Goal: Task Accomplishment & Management: Contribute content

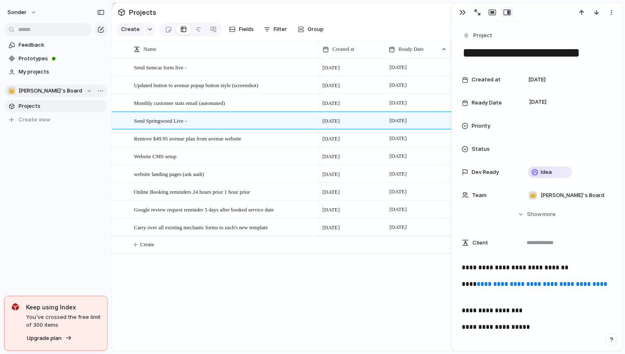
click at [42, 94] on span "[PERSON_NAME]'s Board" at bounding box center [51, 91] width 64 height 8
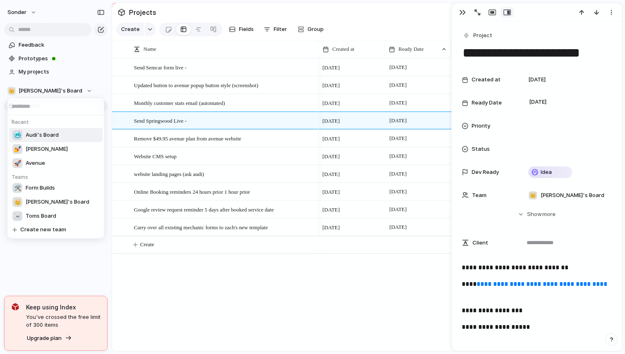
click at [43, 139] on div "🥶 Audi's Board" at bounding box center [35, 135] width 46 height 10
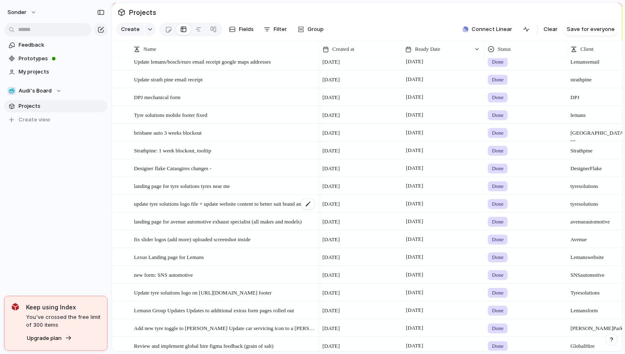
scroll to position [1564, 0]
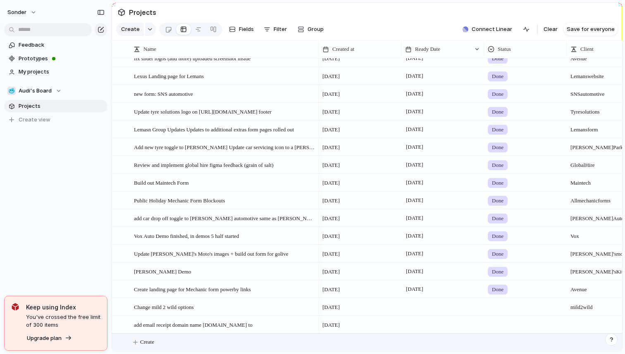
click at [167, 339] on button "Create" at bounding box center [377, 342] width 515 height 17
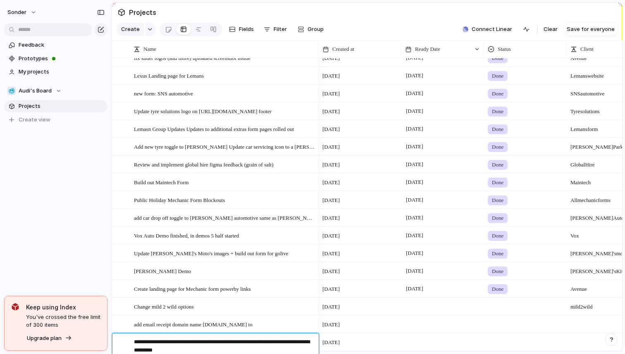
type textarea "**********"
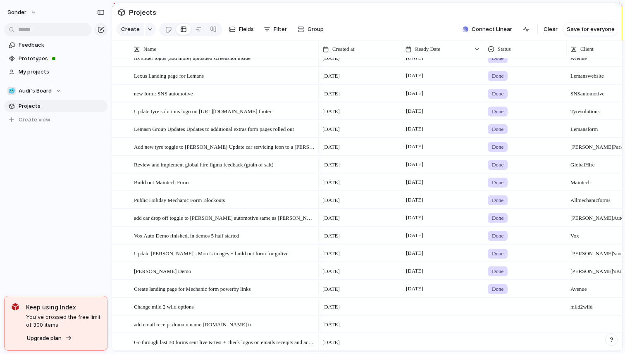
click at [426, 342] on div at bounding box center [442, 342] width 83 height 17
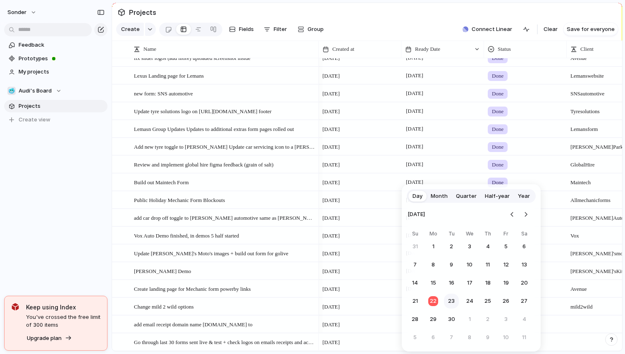
click at [448, 303] on button "23" at bounding box center [451, 301] width 15 height 15
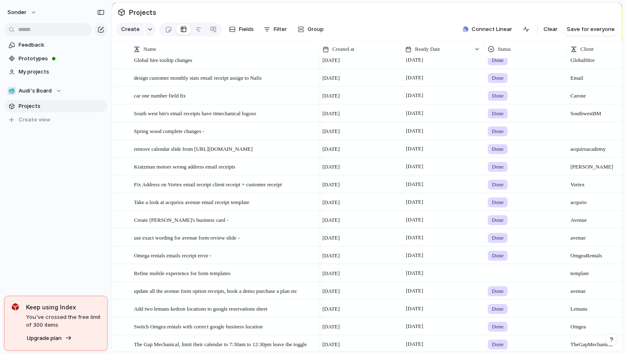
scroll to position [0, 0]
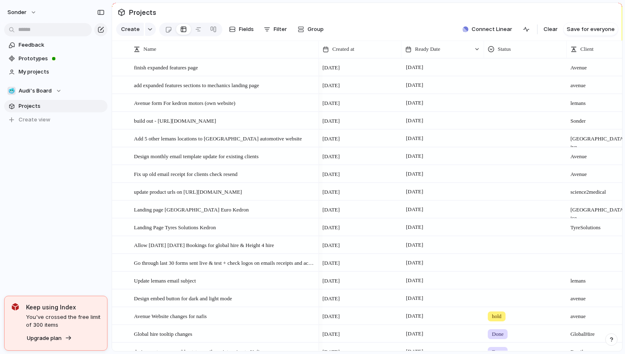
click at [92, 227] on div "sonder Feedback Prototypes My projects 🥶 Audi's Board Projects To pick up a dra…" at bounding box center [56, 177] width 112 height 354
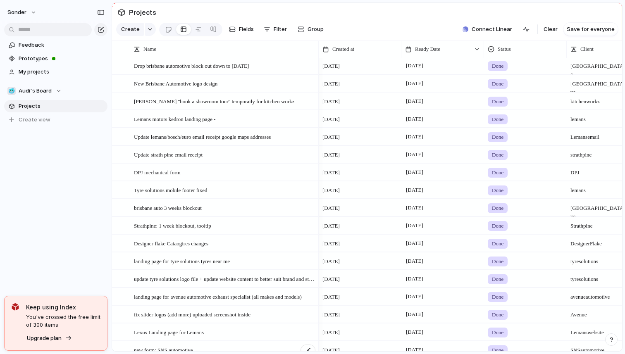
click at [193, 343] on div "new form: SNS automotive" at bounding box center [225, 350] width 182 height 17
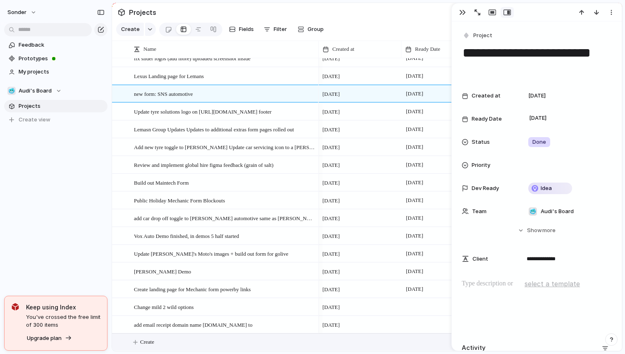
click at [174, 341] on button "Create" at bounding box center [377, 342] width 515 height 17
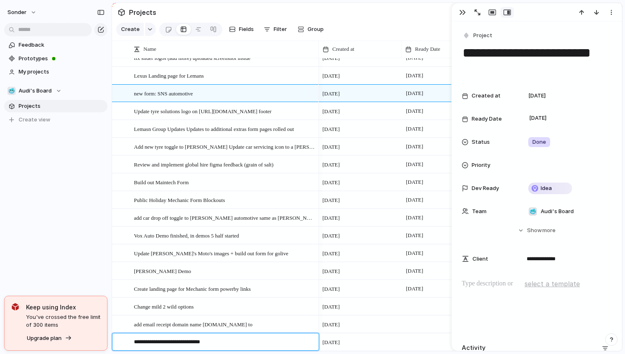
type textarea "**********"
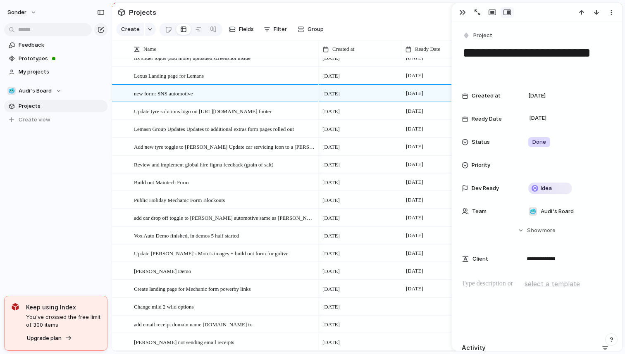
click at [423, 341] on div at bounding box center [442, 342] width 83 height 17
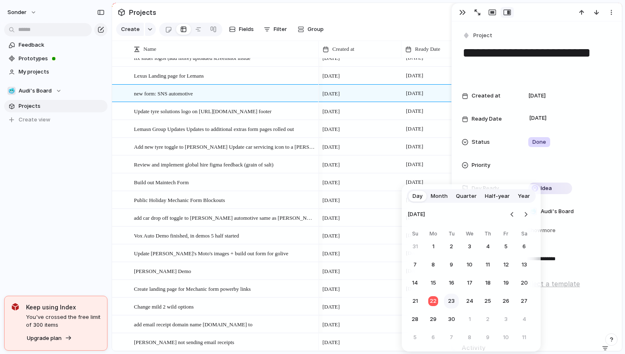
click at [451, 304] on button "23" at bounding box center [451, 301] width 15 height 15
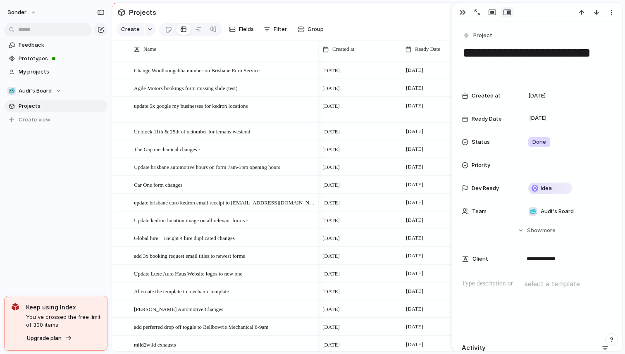
click at [461, 19] on div at bounding box center [537, 12] width 170 height 18
click at [456, 15] on button "button" at bounding box center [462, 12] width 13 height 11
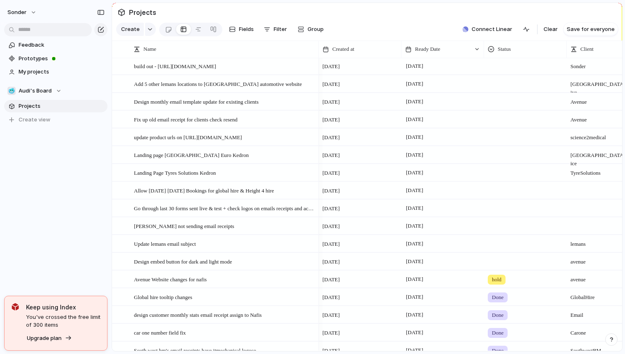
click at [586, 226] on div at bounding box center [608, 225] width 83 height 17
type textarea "****"
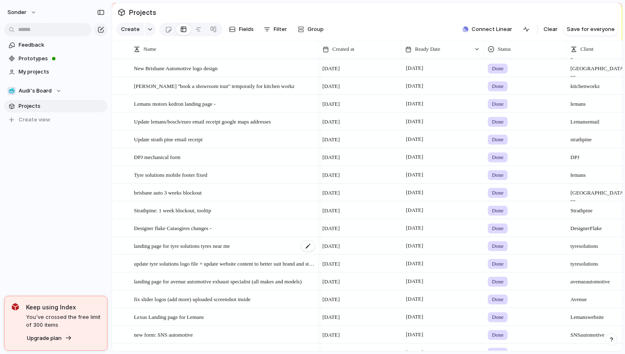
scroll to position [1434, 0]
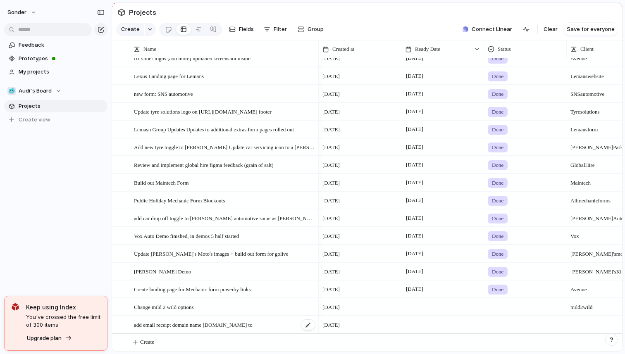
click at [174, 332] on div "add email receipt domain name height4hire.com.au to" at bounding box center [225, 325] width 182 height 17
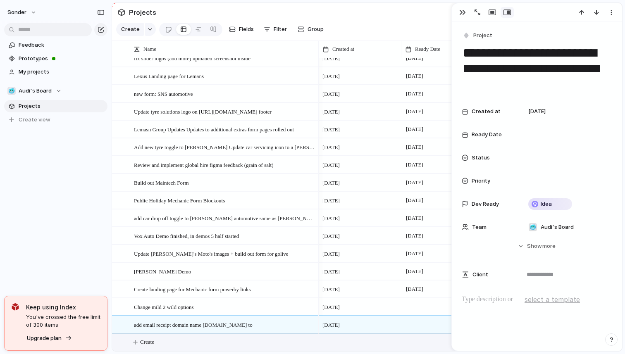
click at [173, 339] on button "Create" at bounding box center [377, 342] width 515 height 17
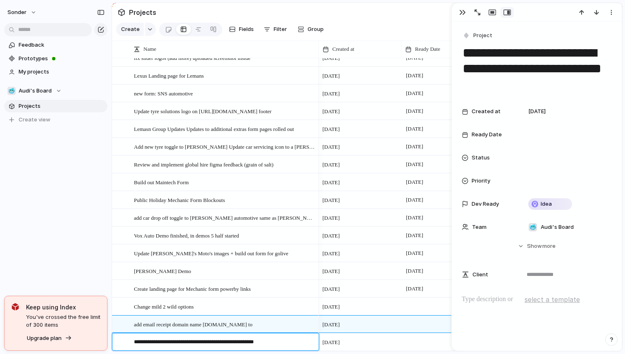
click at [246, 343] on textarea "**********" at bounding box center [223, 343] width 179 height 10
click at [248, 343] on textarea "**********" at bounding box center [223, 343] width 179 height 10
type textarea "**********"
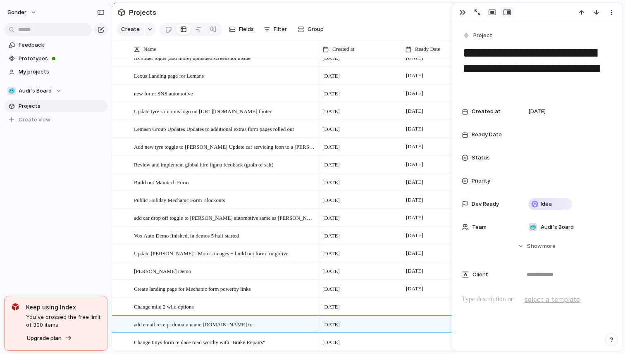
click at [419, 344] on div at bounding box center [442, 342] width 83 height 17
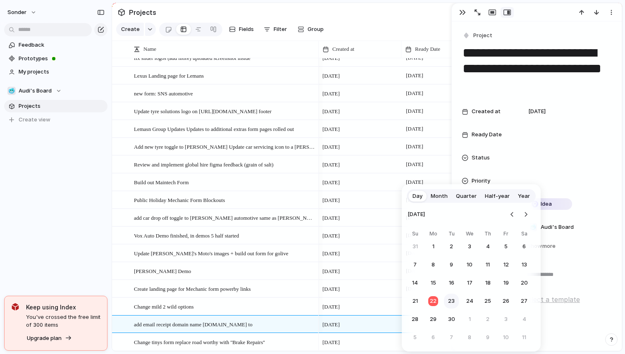
click at [449, 303] on button "23" at bounding box center [451, 301] width 15 height 15
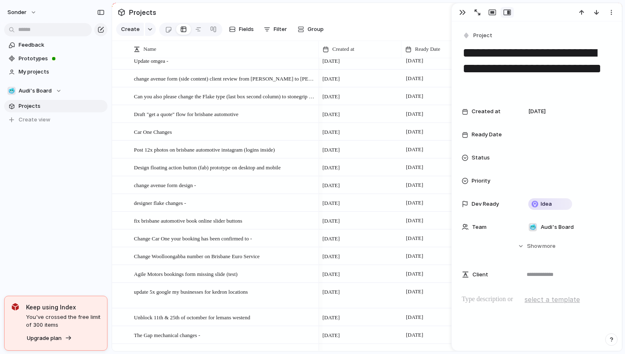
click at [464, 11] on div "button" at bounding box center [462, 12] width 7 height 7
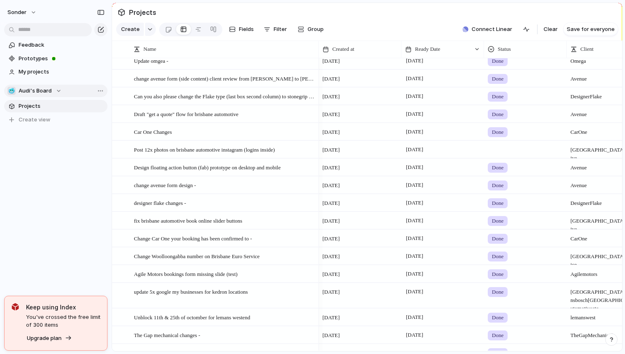
click at [47, 87] on span "Audi's Board" at bounding box center [35, 91] width 33 height 8
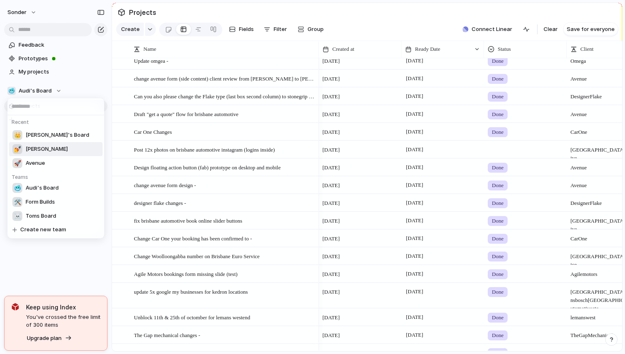
click at [48, 150] on li "💅 Zach" at bounding box center [55, 149] width 93 height 14
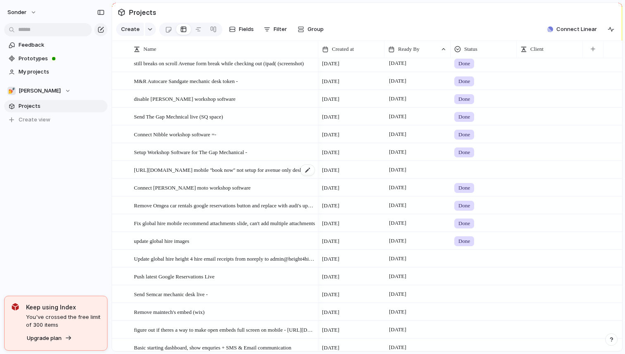
scroll to position [641, 0]
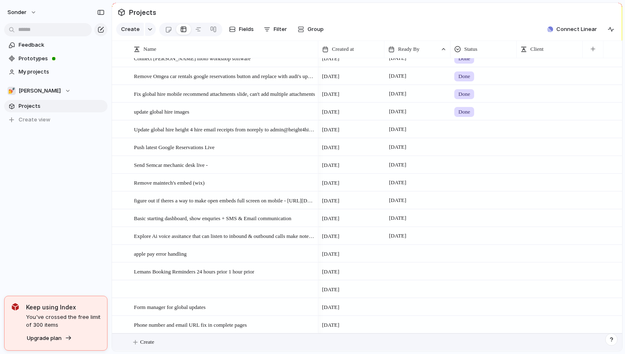
click at [177, 342] on button "Create" at bounding box center [377, 342] width 515 height 17
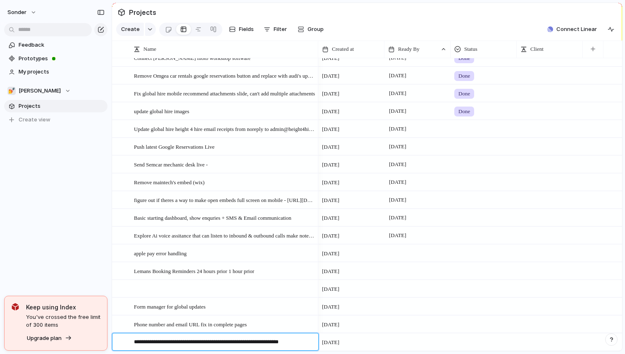
type textarea "**********"
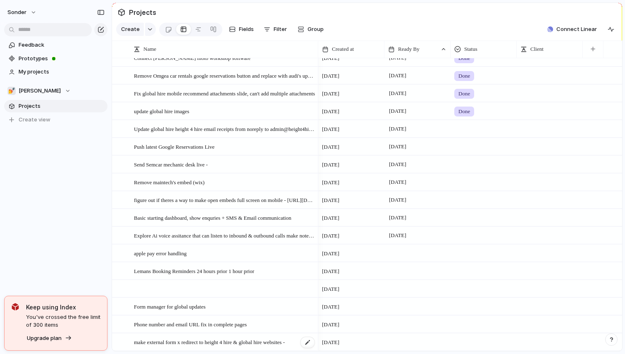
click at [191, 344] on span "make external form x redirect to height 4 hire & global hire websites -" at bounding box center [209, 342] width 151 height 10
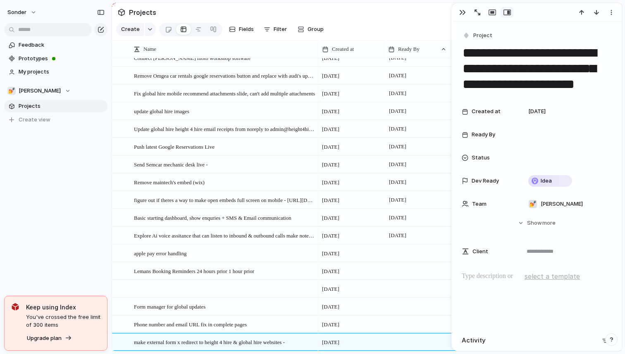
click at [517, 286] on div at bounding box center [537, 298] width 150 height 53
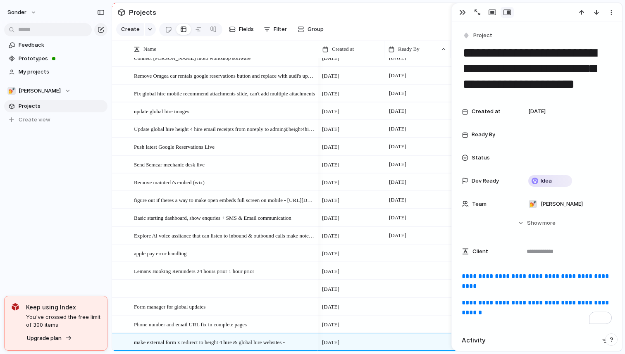
click at [549, 143] on div "Created at 23 September Ready By Status Dev Ready Idea Team 💅 Zach Start date R…" at bounding box center [537, 157] width 150 height 109
click at [548, 139] on div at bounding box center [566, 135] width 91 height 17
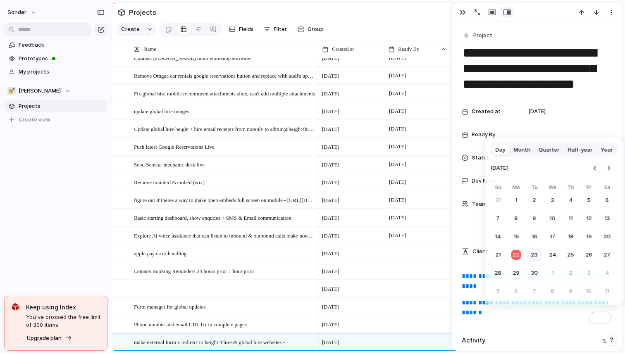
click at [533, 258] on button "23" at bounding box center [534, 255] width 15 height 15
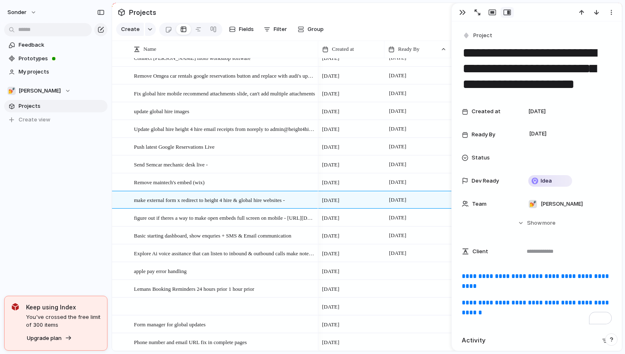
click at [107, 203] on div "sonder Feedback Prototypes My projects 💅 Zach Projects To pick up a draggable i…" at bounding box center [56, 177] width 112 height 354
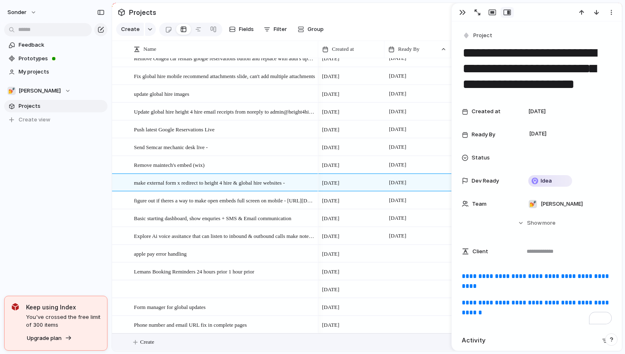
click at [208, 344] on button "Create" at bounding box center [377, 342] width 515 height 17
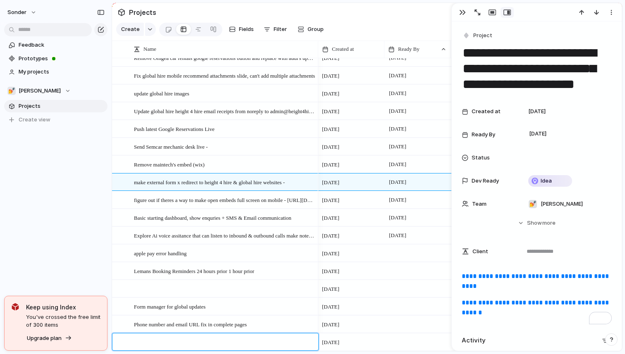
click at [208, 344] on textarea at bounding box center [223, 343] width 179 height 10
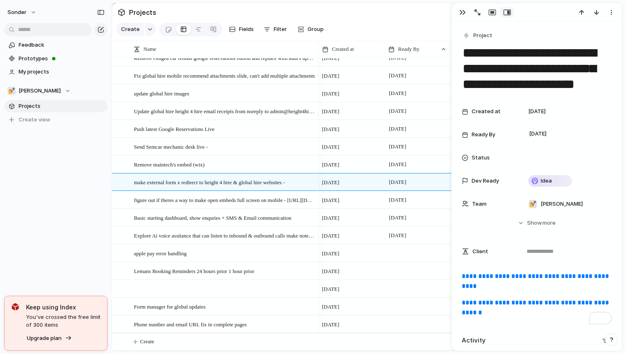
click at [33, 93] on div "💅 Zach" at bounding box center [38, 91] width 63 height 8
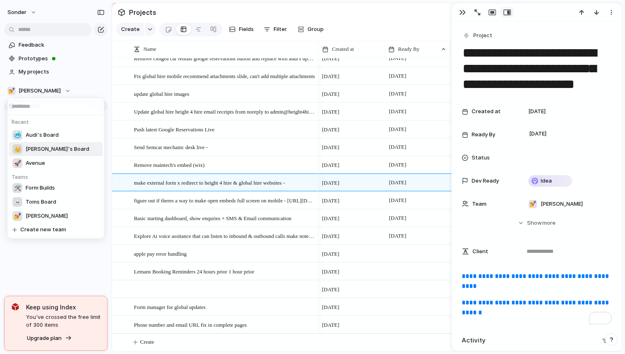
click at [44, 152] on span "[PERSON_NAME]'s Board" at bounding box center [58, 149] width 64 height 8
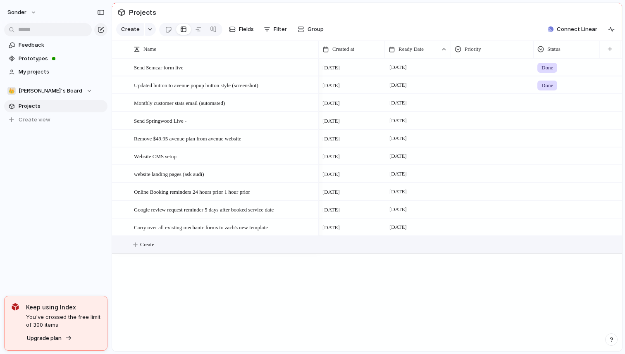
click at [149, 239] on button "Create" at bounding box center [377, 244] width 515 height 17
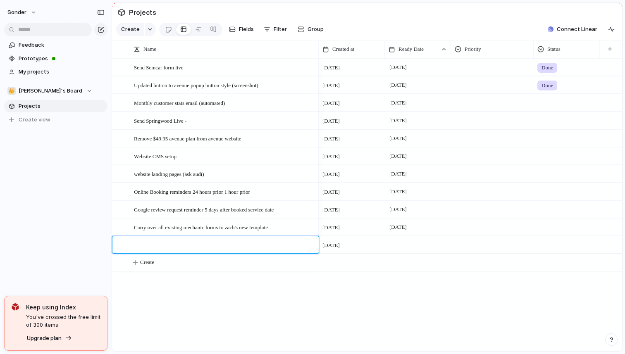
click at [173, 249] on textarea at bounding box center [223, 246] width 179 height 10
type textarea "**********"
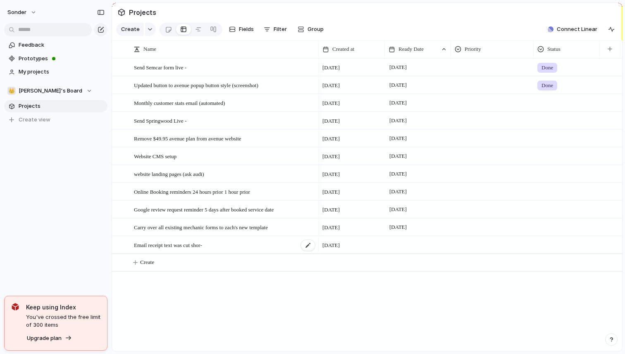
click at [191, 250] on div "Email receipt text was cut shor-" at bounding box center [225, 245] width 182 height 17
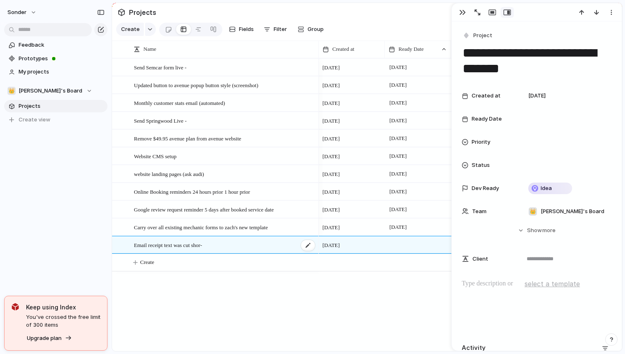
click at [202, 247] on span "Email receipt text was cut shor-" at bounding box center [168, 245] width 68 height 10
click at [202, 244] on span "Email receipt text was cut shor-" at bounding box center [168, 245] width 68 height 10
click at [511, 64] on textarea "**********" at bounding box center [537, 60] width 150 height 33
click at [523, 69] on textarea "**********" at bounding box center [537, 60] width 150 height 33
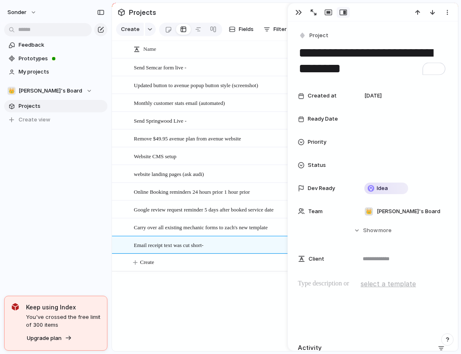
type textarea "**********"
click at [374, 118] on div at bounding box center [402, 119] width 83 height 9
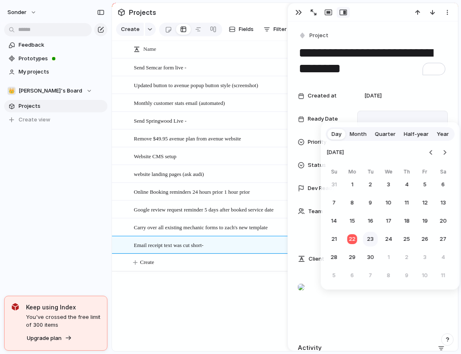
click at [372, 234] on button "23" at bounding box center [370, 239] width 15 height 15
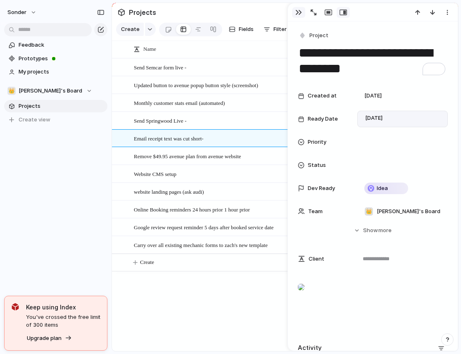
click at [300, 10] on div "button" at bounding box center [299, 12] width 7 height 7
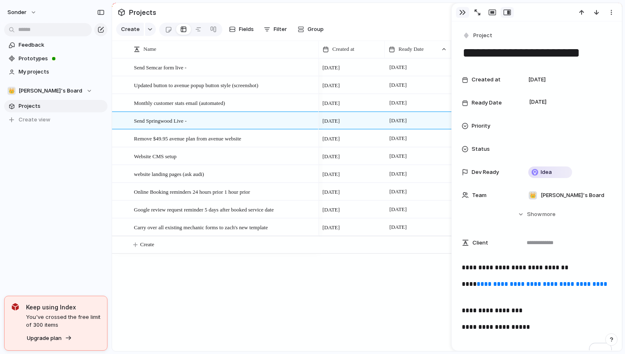
click at [461, 10] on div "button" at bounding box center [462, 12] width 7 height 7
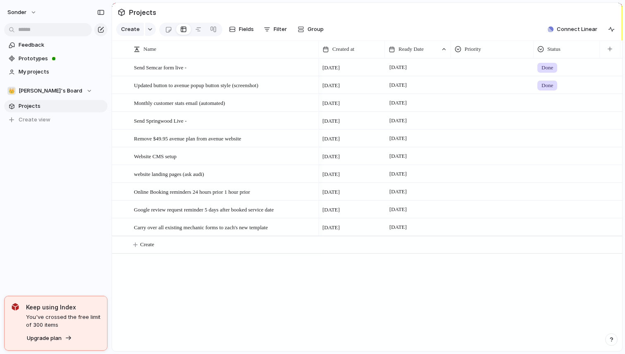
click at [397, 115] on div "[DATE]" at bounding box center [417, 118] width 65 height 13
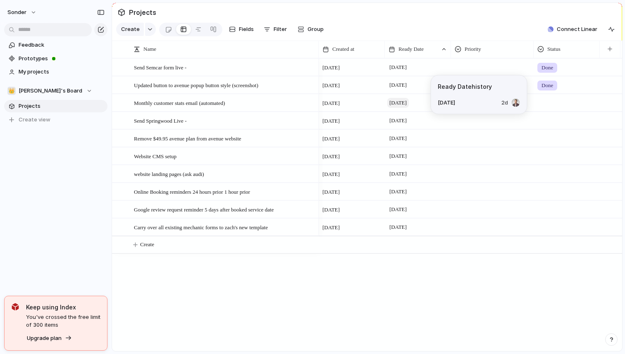
click at [402, 100] on span "[DATE]" at bounding box center [397, 103] width 21 height 10
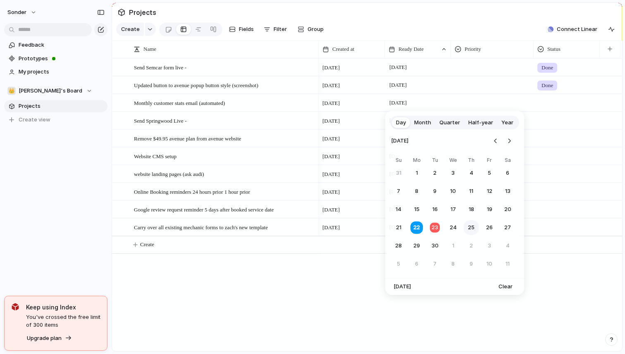
click at [471, 224] on button "25" at bounding box center [471, 227] width 15 height 15
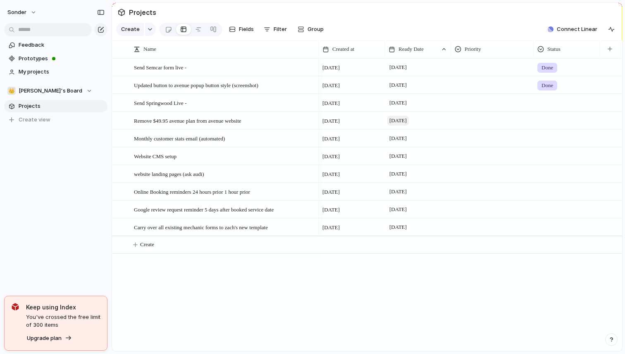
click at [397, 120] on span "[DATE]" at bounding box center [397, 121] width 21 height 10
click at [39, 89] on span "[PERSON_NAME]'s Board" at bounding box center [51, 91] width 64 height 8
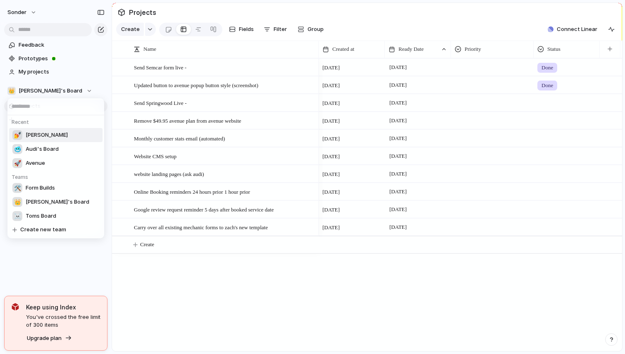
click at [42, 139] on li "💅 Zach" at bounding box center [55, 135] width 93 height 14
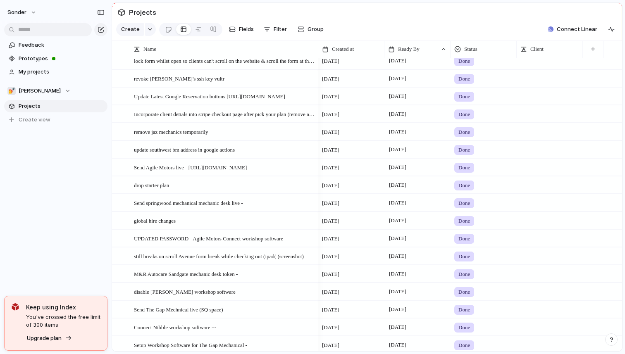
scroll to position [351, 0]
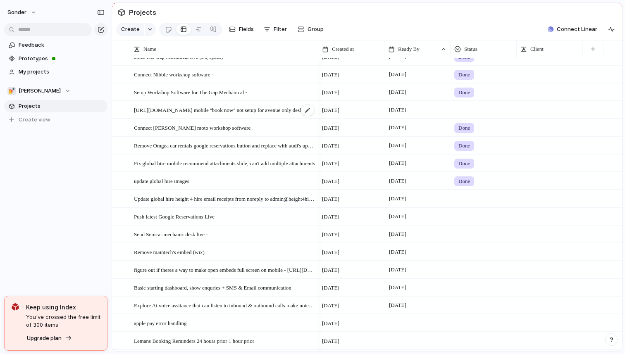
click at [198, 108] on span "https://agilemotors.com.au/ mobile ''book now'' not setup for avenue only deskt…" at bounding box center [221, 110] width 175 height 10
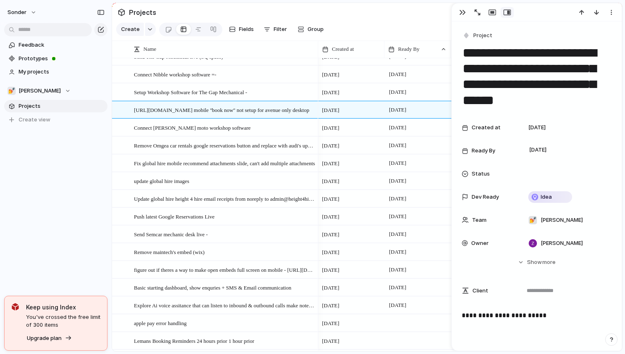
click at [518, 81] on textarea "**********" at bounding box center [537, 76] width 150 height 65
click at [28, 188] on div "Feedback Prototypes My projects 💅 Zach Projects To pick up a draggable item, pr…" at bounding box center [56, 96] width 112 height 193
click at [460, 16] on button "button" at bounding box center [462, 12] width 13 height 11
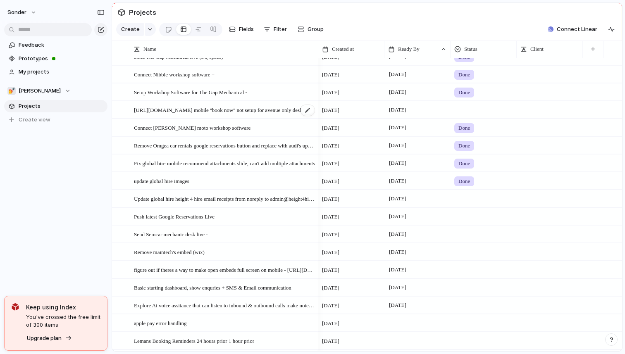
click at [219, 113] on span "https://agilemotors.com.au/ mobile ''book now'' not setup for avenue only deskt…" at bounding box center [221, 110] width 175 height 10
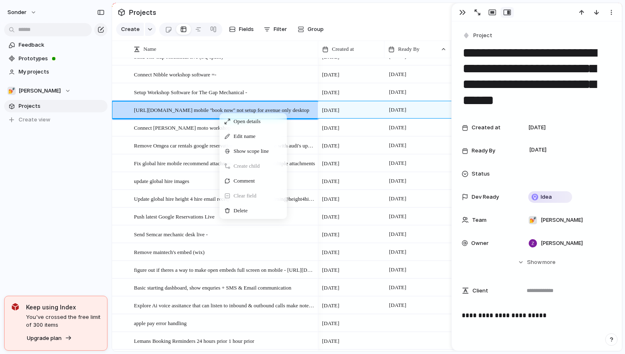
click at [239, 203] on div "Open details Edit name Show scope line Create child Comment Clear field Delete" at bounding box center [253, 166] width 67 height 106
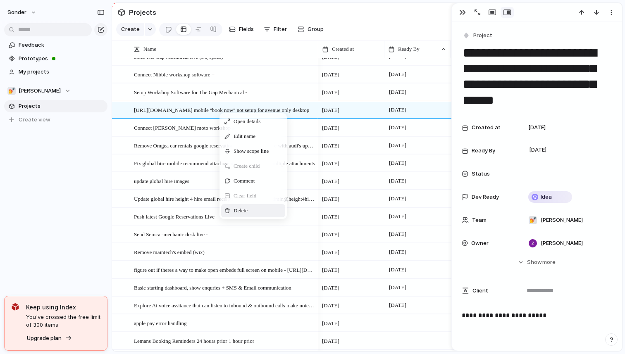
click at [241, 208] on span "Delete" at bounding box center [241, 211] width 14 height 8
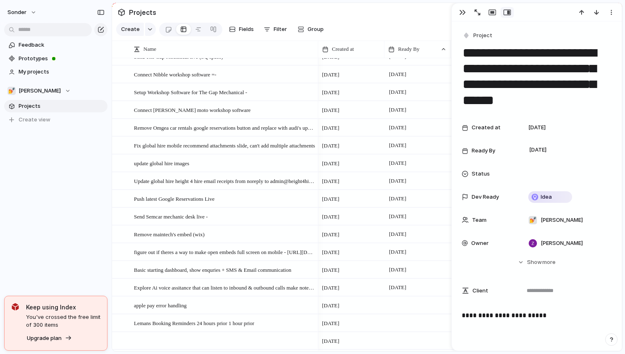
click at [53, 167] on div "Feedback Prototypes My projects 💅 Zach Projects To pick up a draggable item, pr…" at bounding box center [56, 96] width 112 height 193
click at [460, 17] on button "button" at bounding box center [462, 12] width 13 height 11
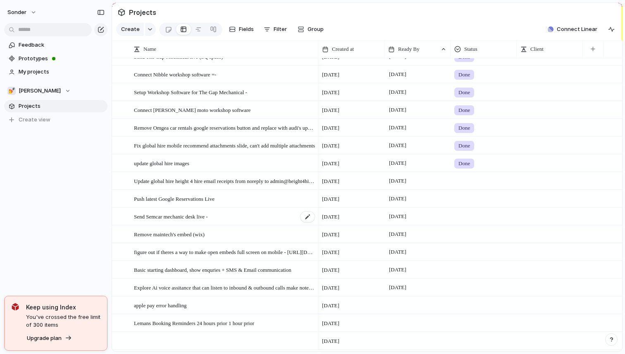
click at [208, 217] on span "Send Semcar mechanic desk live -" at bounding box center [171, 217] width 74 height 10
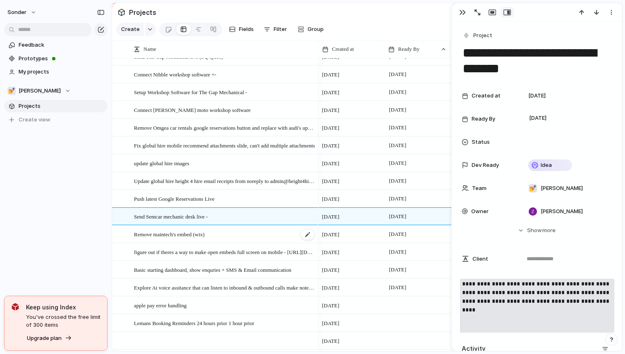
click at [205, 231] on span "Remove maintech's embed (wix)" at bounding box center [169, 234] width 71 height 10
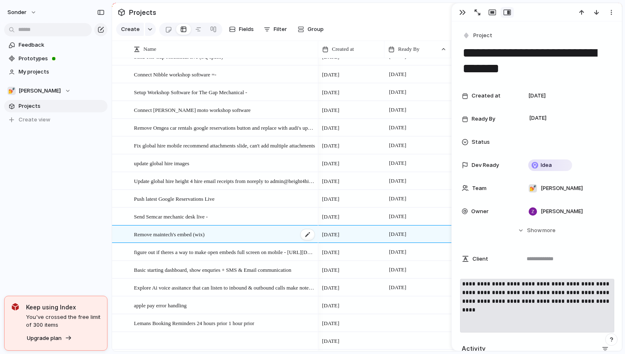
type textarea "**********"
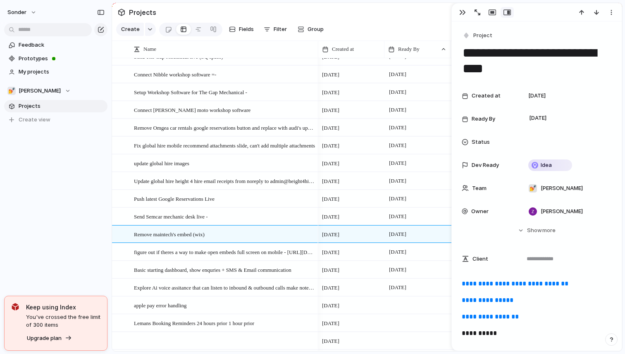
click at [89, 210] on div "sonder Feedback Prototypes My projects 💅 Zach Projects To pick up a draggable i…" at bounding box center [56, 177] width 112 height 354
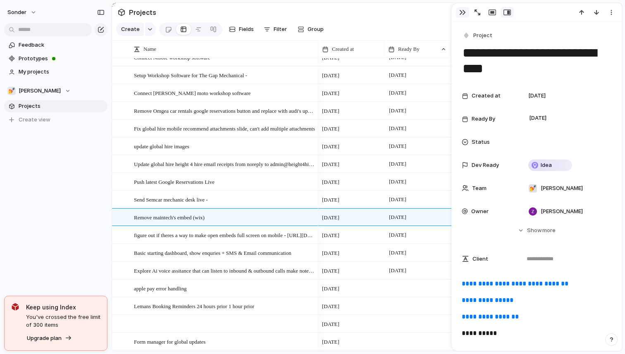
click at [462, 14] on div "button" at bounding box center [462, 12] width 7 height 7
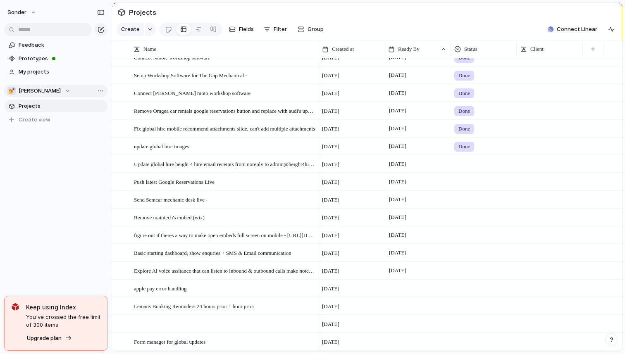
click at [38, 93] on div "💅 Zach" at bounding box center [38, 91] width 63 height 8
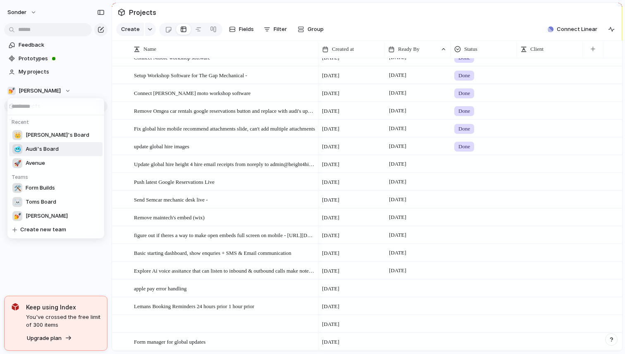
click at [43, 151] on span "Audi's Board" at bounding box center [42, 149] width 33 height 8
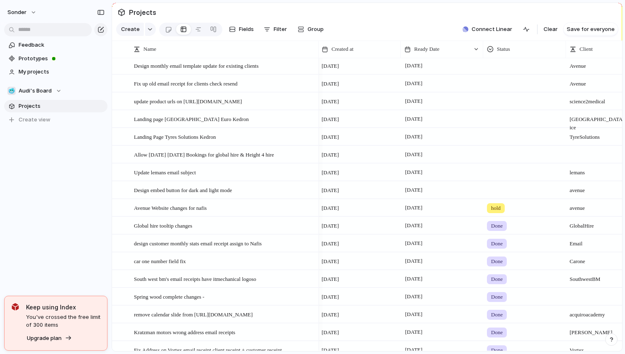
click at [39, 98] on section "🥶 Audi's Board Projects To pick up a draggable item, press the space bar. While…" at bounding box center [56, 102] width 112 height 48
click at [39, 96] on button "🥶 Audi's Board" at bounding box center [55, 91] width 103 height 12
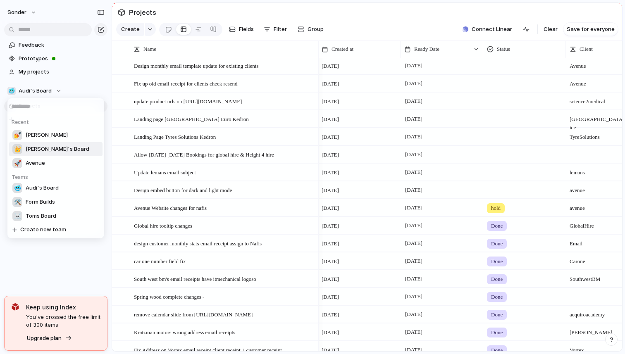
click at [40, 153] on div "👑 Nafis's Board" at bounding box center [50, 149] width 77 height 10
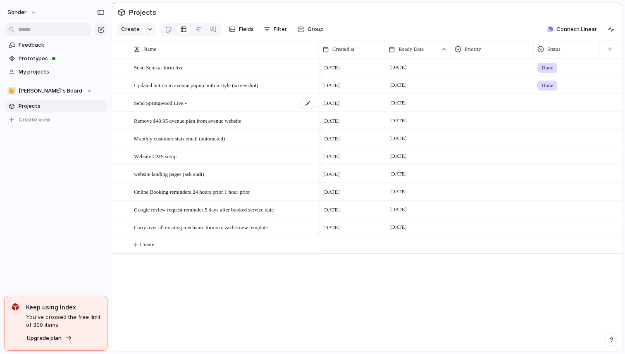
click at [167, 106] on span "Send Springwood Live -" at bounding box center [160, 103] width 53 height 10
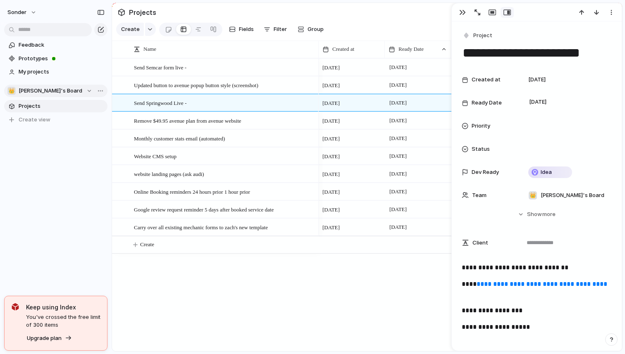
click at [47, 97] on button "👑 Nafis's Board" at bounding box center [55, 91] width 103 height 12
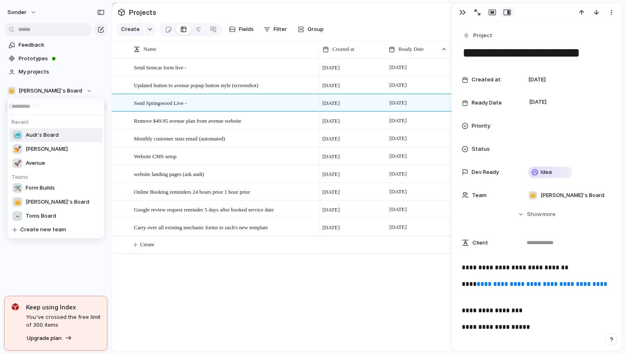
click at [45, 136] on span "Audi's Board" at bounding box center [42, 135] width 33 height 8
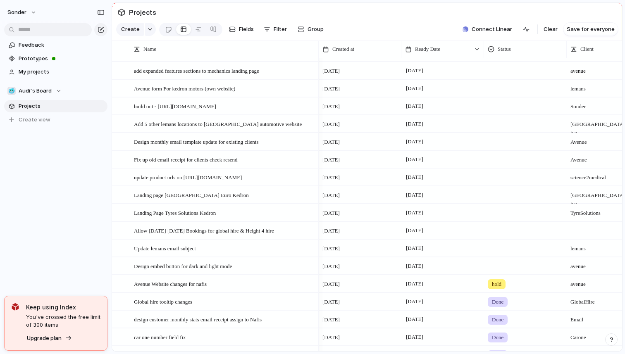
click at [39, 98] on section "🥶 Audi's Board Projects To pick up a draggable item, press the space bar. While…" at bounding box center [56, 102] width 112 height 48
click at [40, 95] on button "🥶 Audi's Board" at bounding box center [55, 91] width 103 height 12
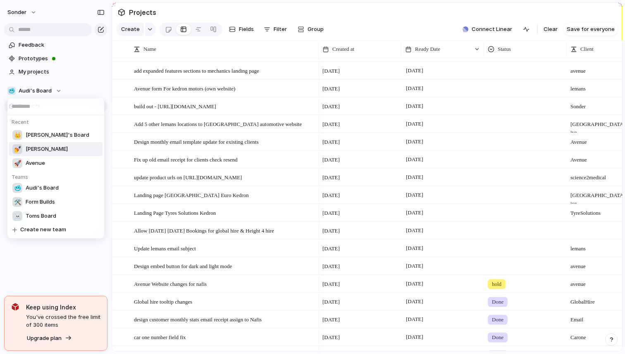
click at [47, 153] on li "💅 Zach" at bounding box center [55, 149] width 93 height 14
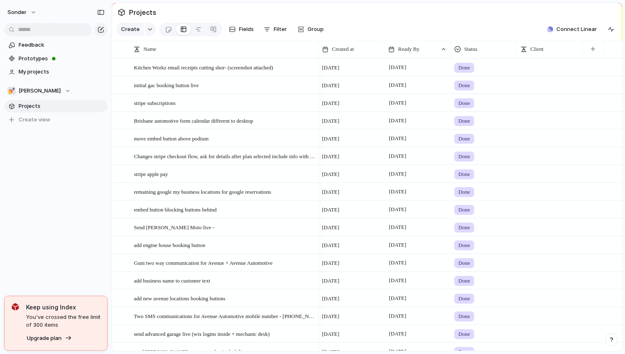
click at [41, 98] on section "💅 Zach Projects To pick up a draggable item, press the space bar. While draggin…" at bounding box center [56, 102] width 112 height 48
click at [40, 92] on div "💅 Zach" at bounding box center [38, 91] width 63 height 8
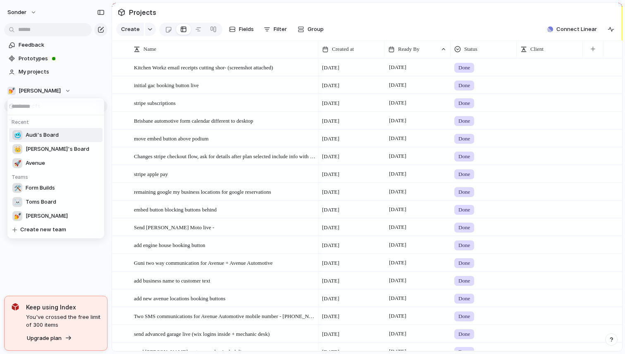
click at [41, 136] on span "Audi's Board" at bounding box center [42, 135] width 33 height 8
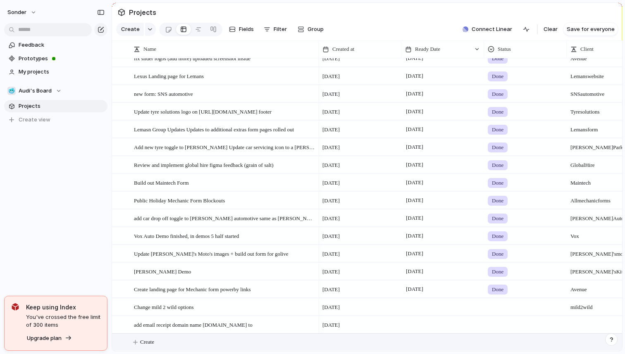
click at [179, 337] on button "Create" at bounding box center [377, 342] width 515 height 17
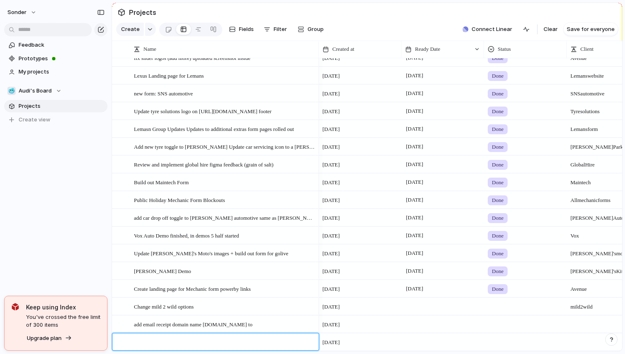
click at [184, 345] on textarea at bounding box center [223, 343] width 179 height 10
click at [185, 343] on textarea at bounding box center [223, 343] width 179 height 10
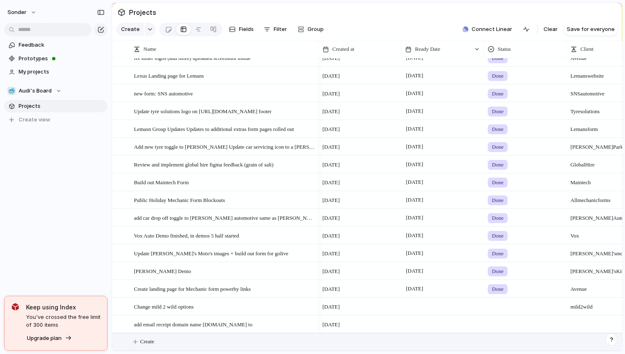
click at [51, 92] on span "Audi's Board" at bounding box center [35, 91] width 33 height 8
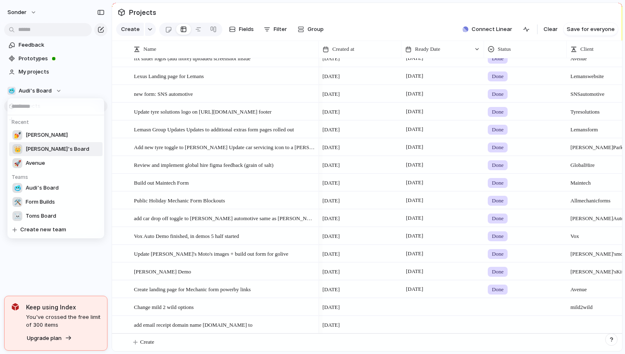
click at [47, 146] on span "[PERSON_NAME]'s Board" at bounding box center [58, 149] width 64 height 8
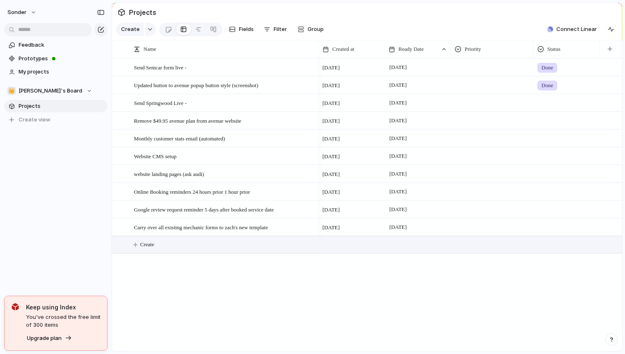
click at [166, 241] on button "Create" at bounding box center [377, 244] width 515 height 17
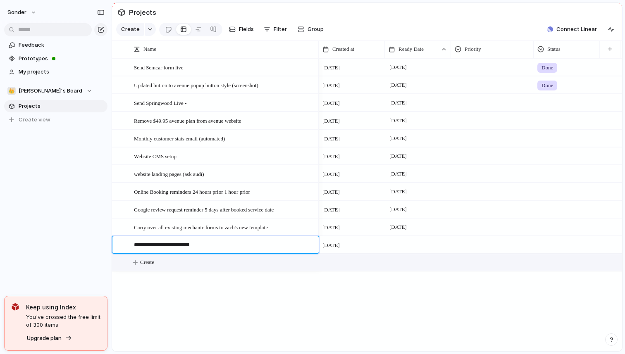
type textarea "**********"
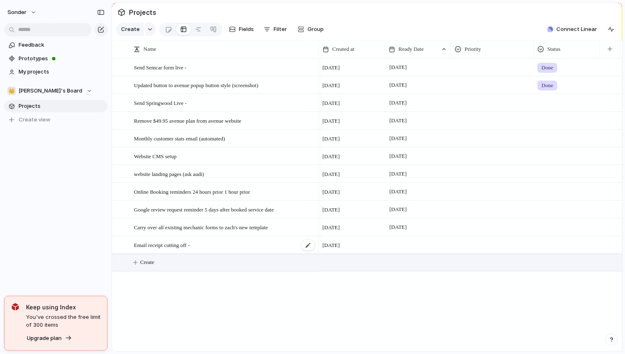
click at [181, 244] on span "Email receipt cutting off -" at bounding box center [162, 245] width 56 height 10
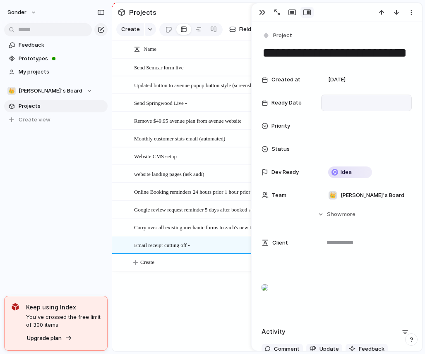
click at [338, 103] on div at bounding box center [366, 102] width 83 height 9
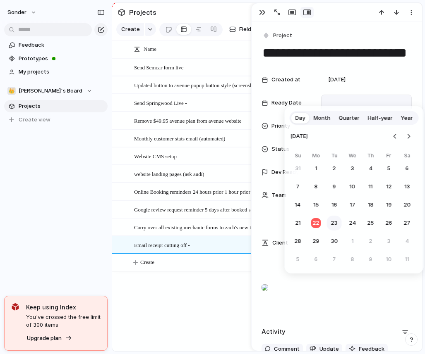
click at [333, 227] on button "23" at bounding box center [334, 223] width 15 height 15
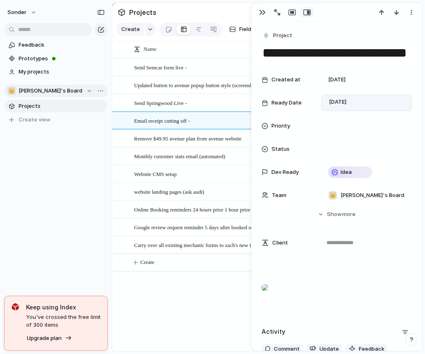
click at [45, 88] on span "[PERSON_NAME]'s Board" at bounding box center [51, 91] width 64 height 8
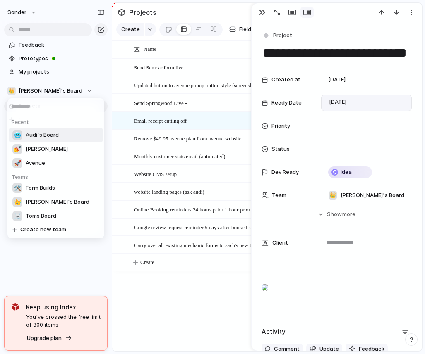
click at [52, 141] on li "🥶 Audi's Board" at bounding box center [55, 135] width 93 height 14
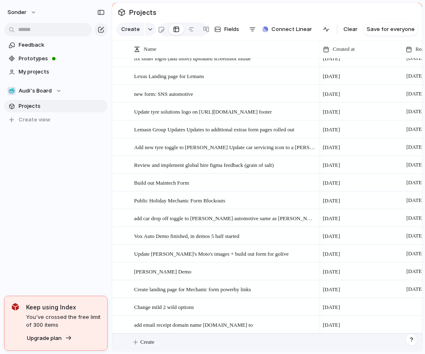
click at [166, 334] on button "Create" at bounding box center [277, 342] width 314 height 17
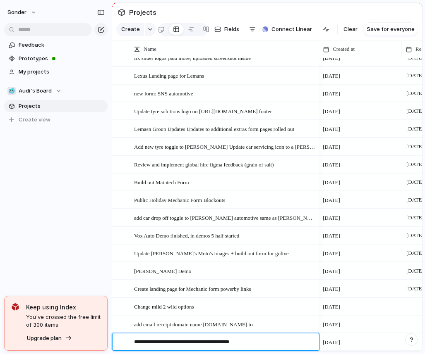
type textarea "**********"
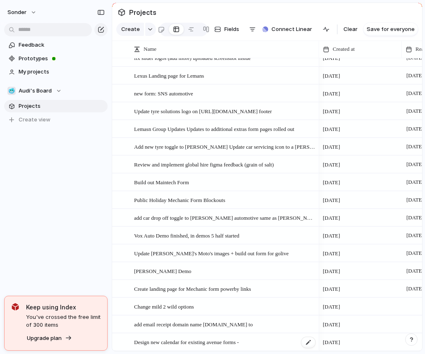
click at [189, 345] on span "Design new calendar for existing avenue forms -" at bounding box center [186, 342] width 105 height 10
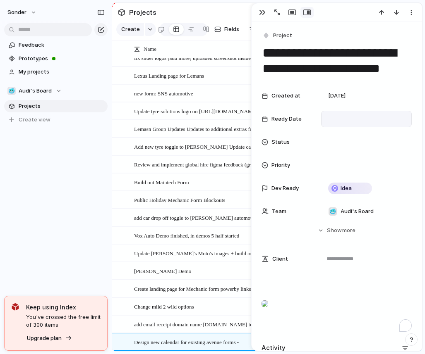
click at [342, 119] on div at bounding box center [366, 119] width 83 height 9
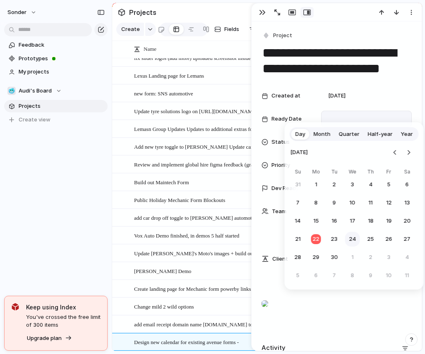
click at [354, 234] on button "24" at bounding box center [352, 239] width 15 height 15
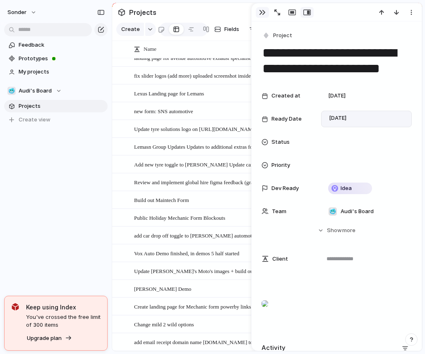
click at [264, 14] on div "button" at bounding box center [262, 12] width 7 height 7
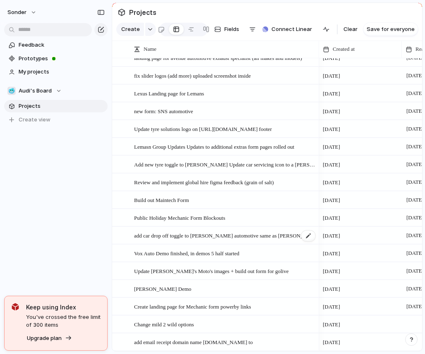
scroll to position [1582, 0]
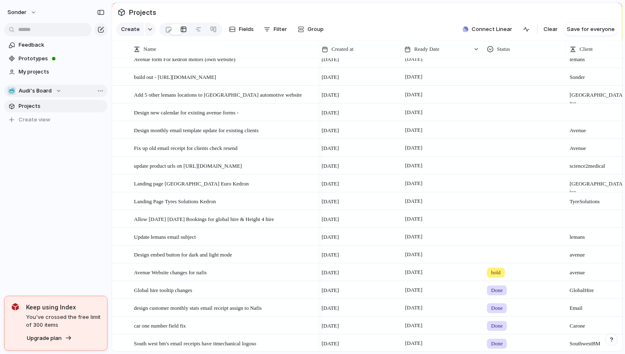
click at [56, 89] on div "🥶 Audi's Board" at bounding box center [34, 91] width 54 height 8
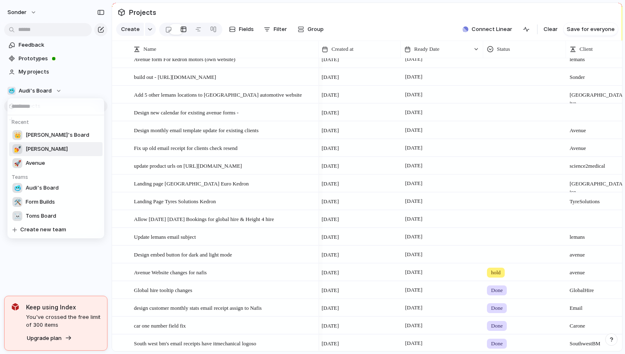
click at [50, 150] on li "💅 Zach" at bounding box center [55, 149] width 93 height 14
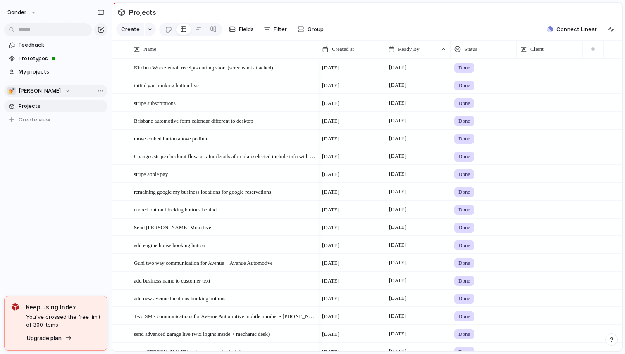
click at [39, 97] on section "💅 Zach Projects To pick up a draggable item, press the space bar. While draggin…" at bounding box center [56, 102] width 112 height 48
click at [39, 91] on div "💅 Zach" at bounding box center [38, 91] width 63 height 8
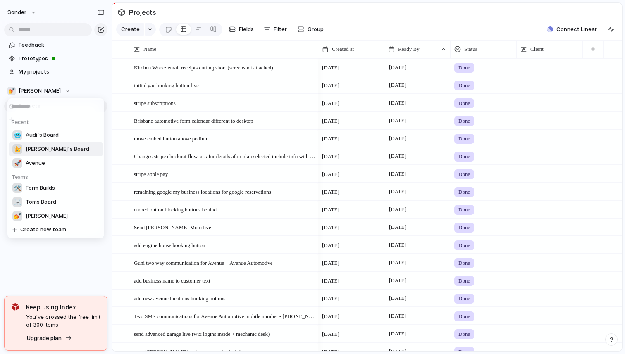
click at [46, 149] on span "[PERSON_NAME]'s Board" at bounding box center [58, 149] width 64 height 8
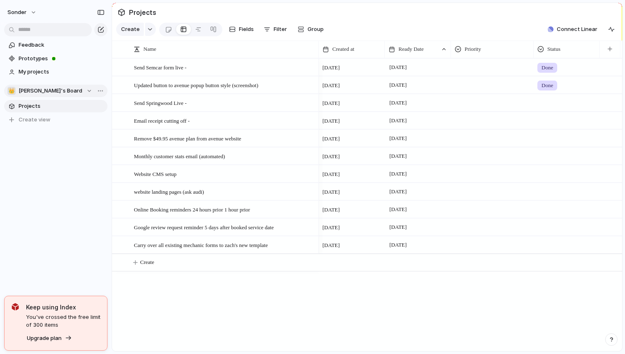
click at [42, 85] on button "👑 Nafis's Board" at bounding box center [55, 91] width 103 height 12
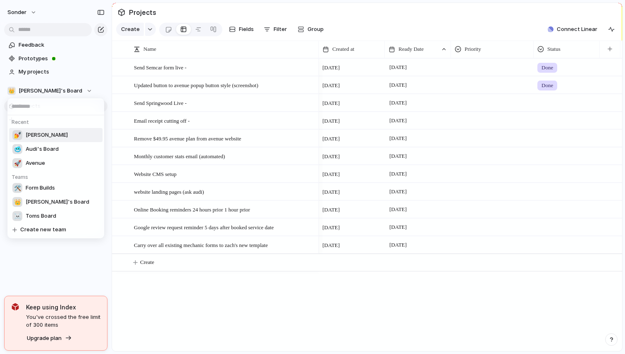
click at [47, 151] on span "Audi's Board" at bounding box center [42, 149] width 33 height 8
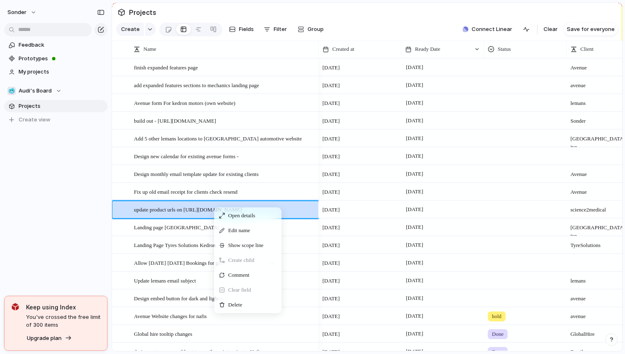
click at [52, 215] on div "sonder Feedback Prototypes My projects 🥶 Audi's Board Projects To pick up a dra…" at bounding box center [56, 177] width 112 height 354
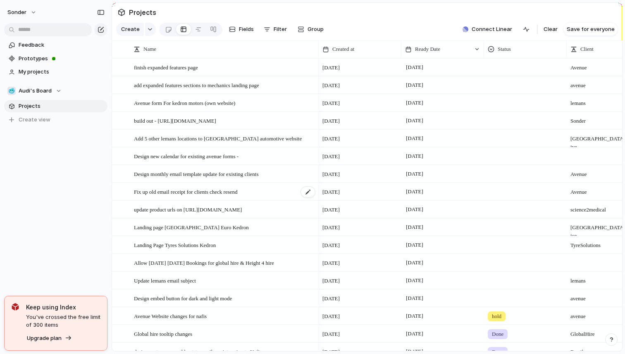
click at [177, 198] on div "Fix up old email receipt for clients check resend" at bounding box center [225, 192] width 182 height 17
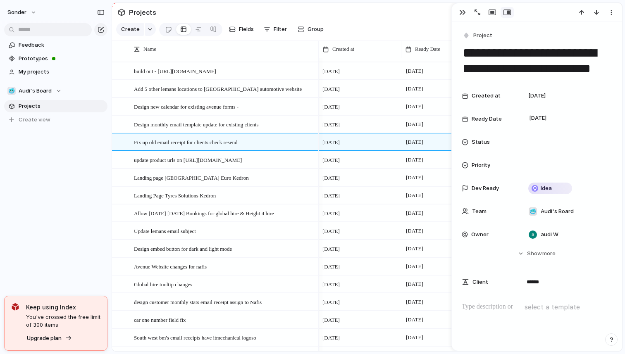
click at [73, 172] on div "Feedback Prototypes My projects 🥶 Audi's Board Projects To pick up a draggable …" at bounding box center [56, 96] width 112 height 193
click at [99, 190] on div "Feedback Prototypes My projects 🥶 Audi's Board Projects To pick up a draggable …" at bounding box center [56, 96] width 112 height 193
click at [467, 18] on div at bounding box center [537, 12] width 170 height 18
click at [458, 17] on button "button" at bounding box center [462, 12] width 13 height 11
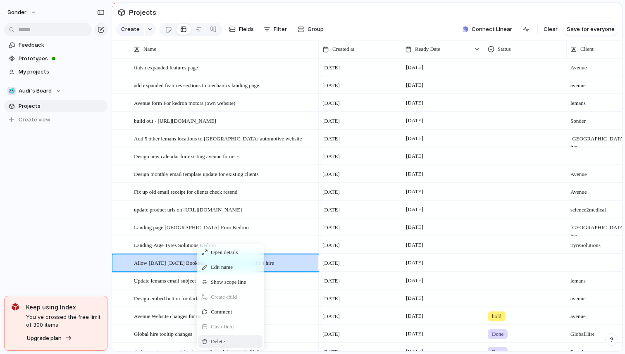
click at [220, 337] on div "Delete" at bounding box center [230, 341] width 64 height 13
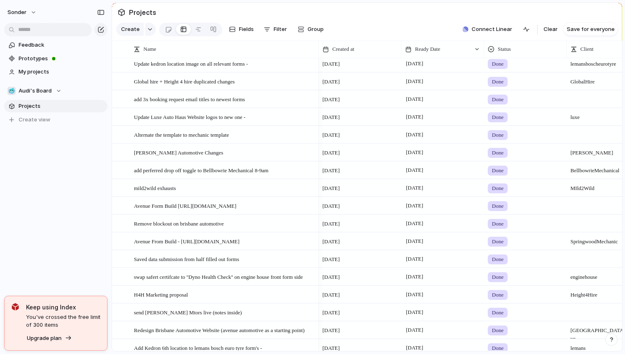
scroll to position [1097, 0]
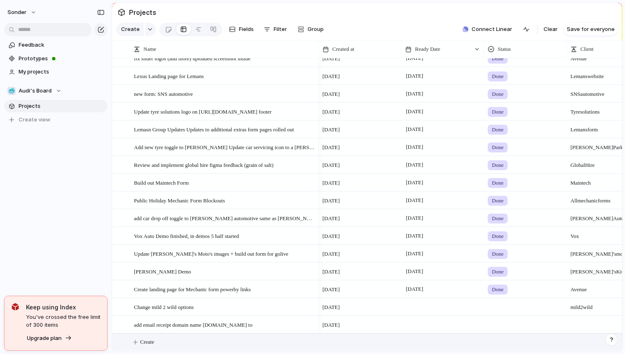
click at [172, 337] on button "Create" at bounding box center [377, 342] width 515 height 17
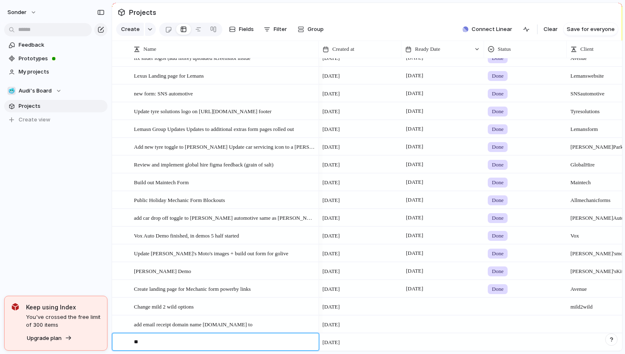
type textarea "*"
click at [264, 342] on textarea "**********" at bounding box center [223, 343] width 179 height 10
click at [269, 343] on textarea "**********" at bounding box center [223, 343] width 179 height 10
click at [267, 343] on textarea "**********" at bounding box center [223, 343] width 179 height 10
click at [280, 343] on textarea "**********" at bounding box center [223, 343] width 179 height 10
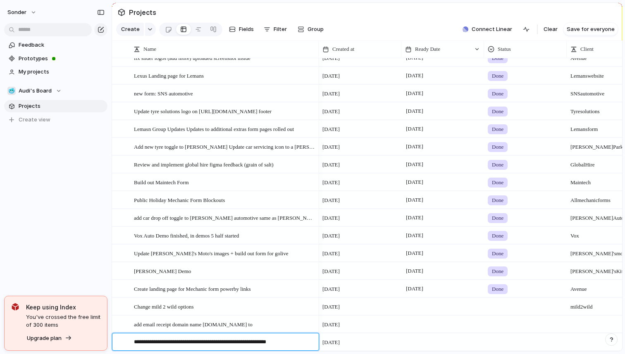
type textarea "**********"
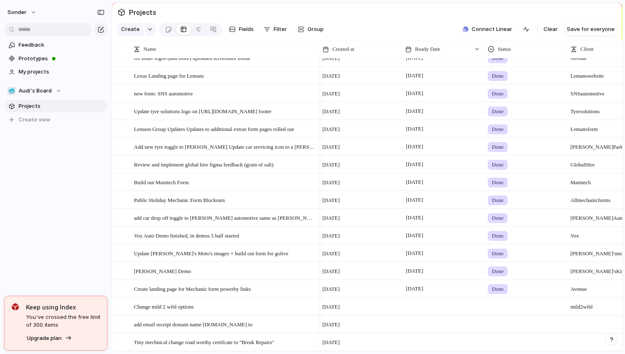
click at [433, 343] on div at bounding box center [442, 342] width 83 height 17
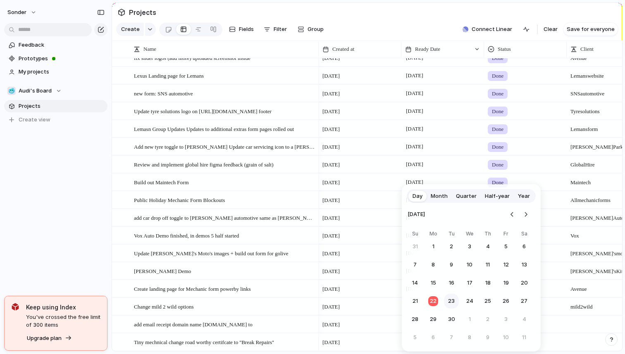
click at [447, 301] on button "23" at bounding box center [451, 301] width 15 height 15
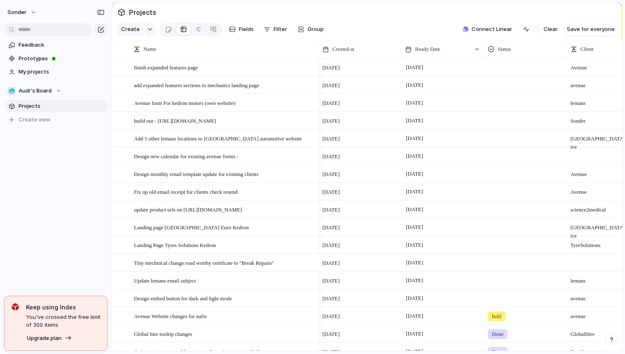
click at [492, 263] on div at bounding box center [526, 262] width 82 height 14
click at [481, 251] on div "Live Done In progress hold" at bounding box center [312, 177] width 625 height 354
click at [588, 263] on div at bounding box center [608, 262] width 83 height 17
type textarea "**********"
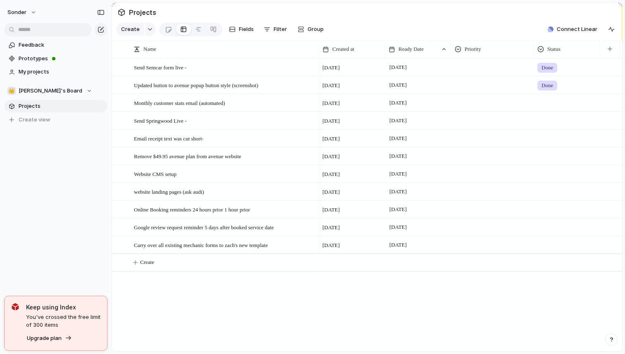
click at [48, 84] on section "👑 Nafis's Board Projects To pick up a draggable item, press the space bar. Whil…" at bounding box center [56, 102] width 112 height 48
click at [48, 86] on button "👑 [PERSON_NAME]'s Board" at bounding box center [55, 91] width 103 height 12
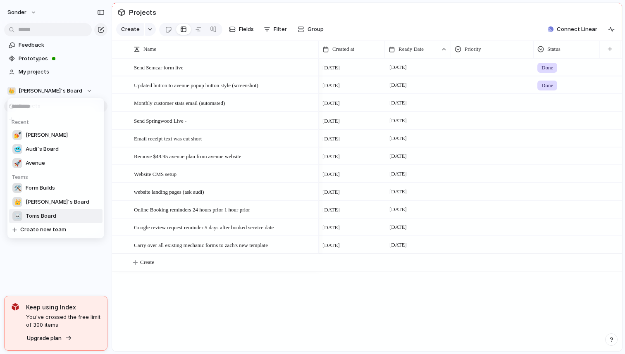
click at [46, 212] on span "Toms Board" at bounding box center [41, 216] width 31 height 8
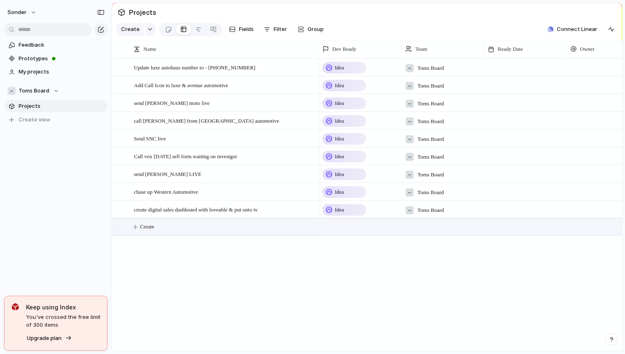
click at [160, 226] on button "Create" at bounding box center [377, 227] width 515 height 17
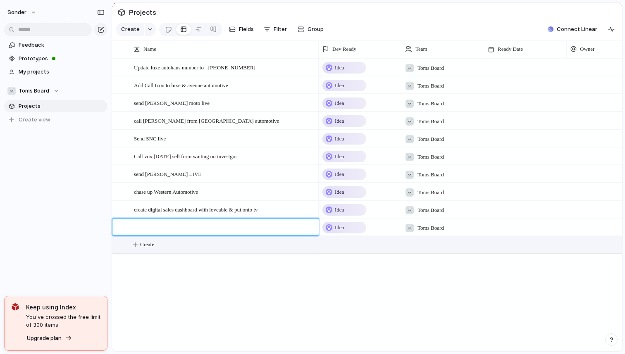
click at [162, 226] on textarea at bounding box center [223, 228] width 179 height 10
type textarea "**********"
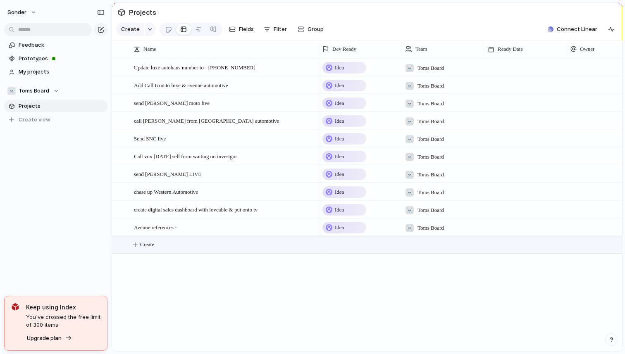
click at [162, 226] on span "Avenue references -" at bounding box center [155, 227] width 43 height 10
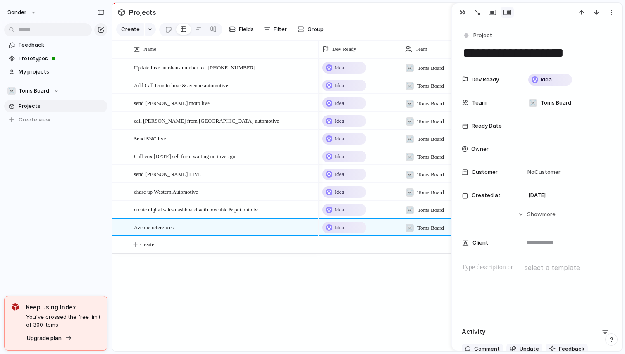
click at [482, 267] on p at bounding box center [537, 268] width 150 height 10
paste div "To enrich screen reader interactions, please activate Accessibility in Grammarl…"
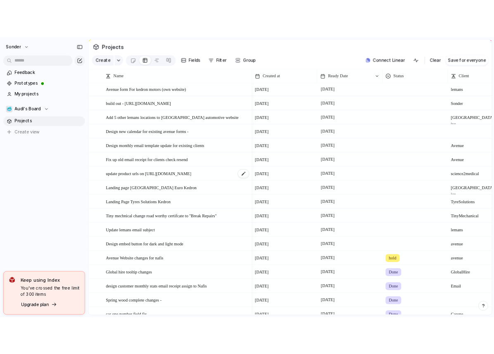
scroll to position [37, 0]
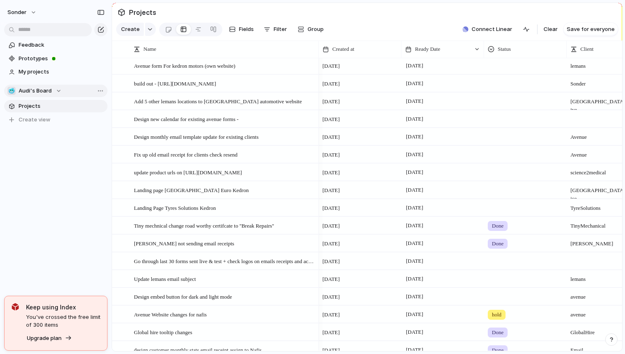
click at [39, 95] on span "Audi's Board" at bounding box center [35, 91] width 33 height 8
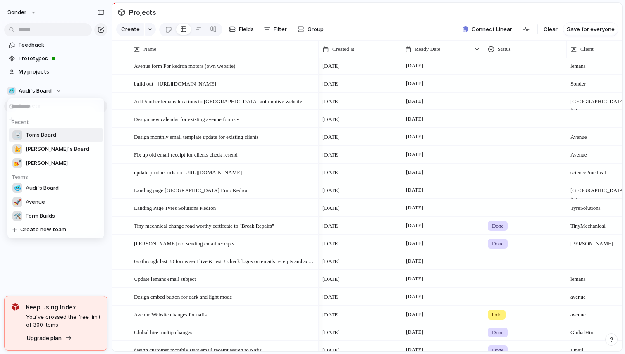
click at [41, 131] on span "Toms Board" at bounding box center [41, 135] width 31 height 8
